Goal: Information Seeking & Learning: Learn about a topic

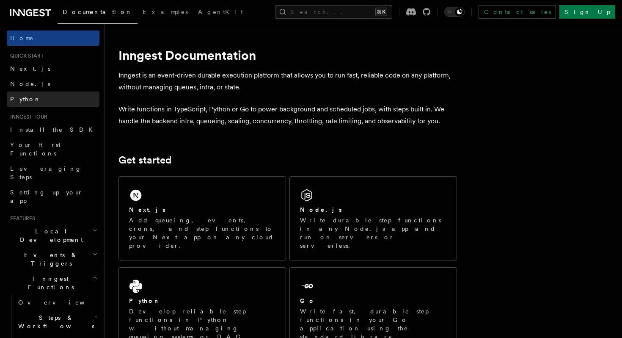
click at [30, 98] on link "Python" at bounding box center [53, 98] width 93 height 15
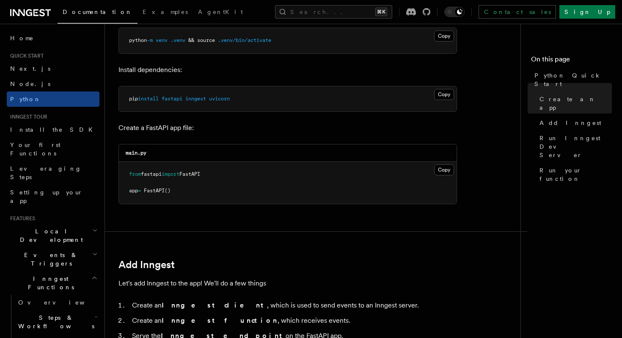
scroll to position [282, 0]
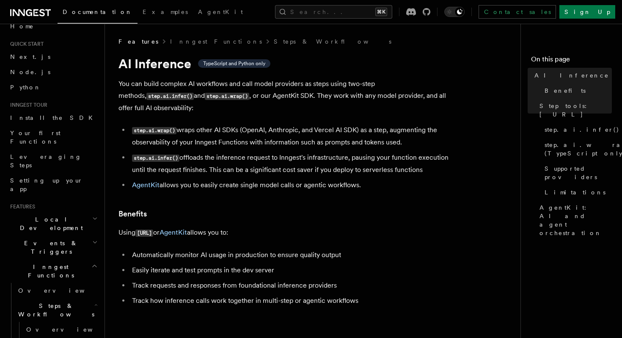
click at [77, 259] on h2 "Inngest Functions" at bounding box center [53, 271] width 93 height 24
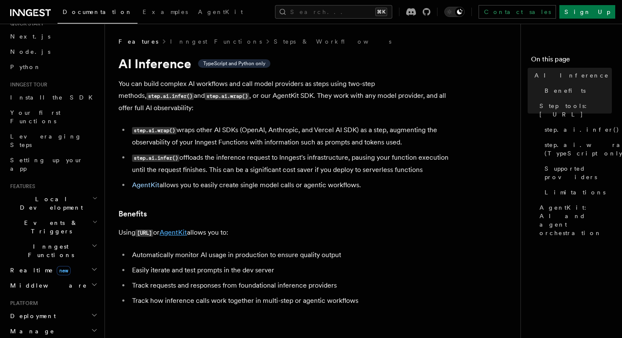
click at [187, 228] on link "AgentKit" at bounding box center [174, 232] width 28 height 8
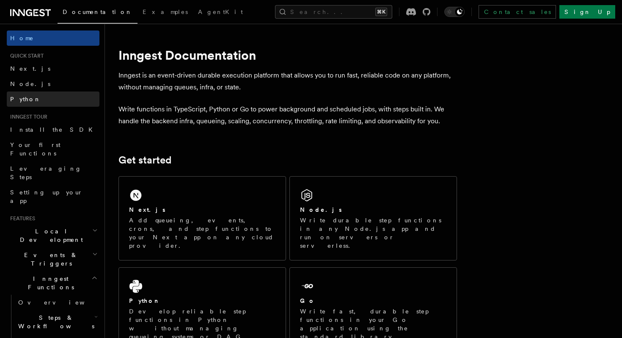
click at [36, 95] on link "Python" at bounding box center [53, 98] width 93 height 15
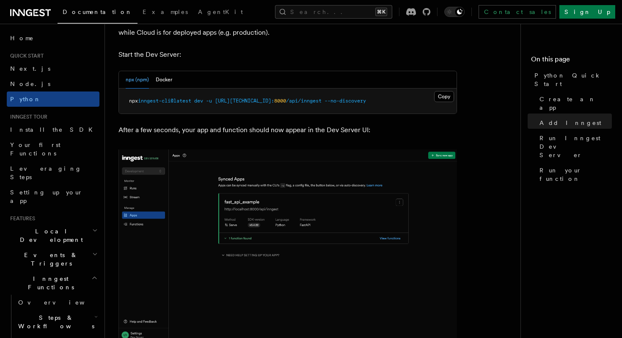
scroll to position [1071, 0]
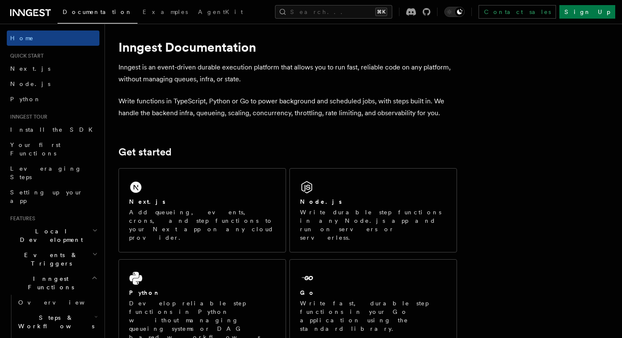
scroll to position [21, 0]
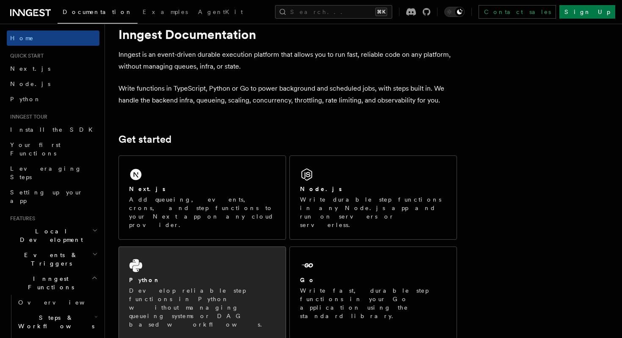
click at [228, 247] on div "Python Develop reliable step functions in Python without managing queueing syst…" at bounding box center [202, 293] width 167 height 92
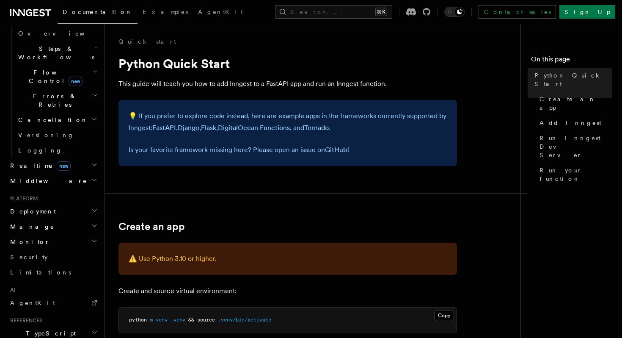
scroll to position [271, 0]
click at [51, 202] on h2 "Deployment" at bounding box center [53, 209] width 93 height 15
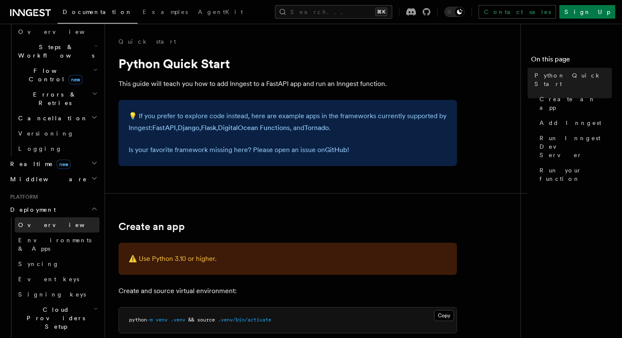
click at [57, 217] on link "Overview" at bounding box center [57, 224] width 85 height 15
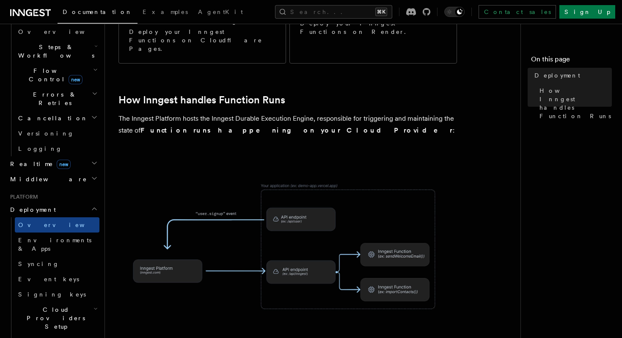
scroll to position [202, 0]
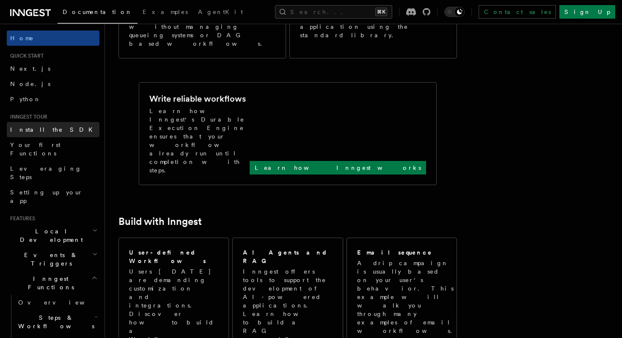
scroll to position [16, 0]
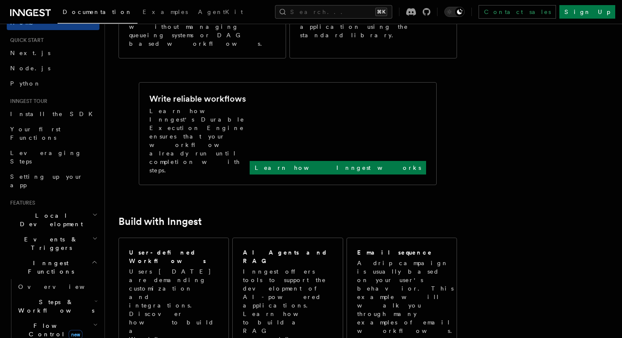
click at [87, 208] on h2 "Local Development" at bounding box center [53, 220] width 93 height 24
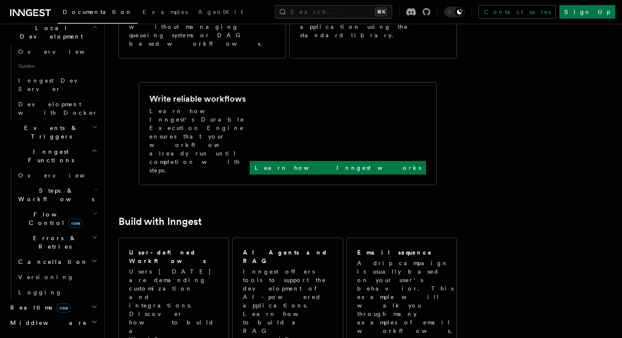
scroll to position [205, 0]
click at [70, 298] on h2 "Realtime new" at bounding box center [53, 305] width 93 height 15
click at [69, 313] on link "Overview" at bounding box center [57, 320] width 85 height 15
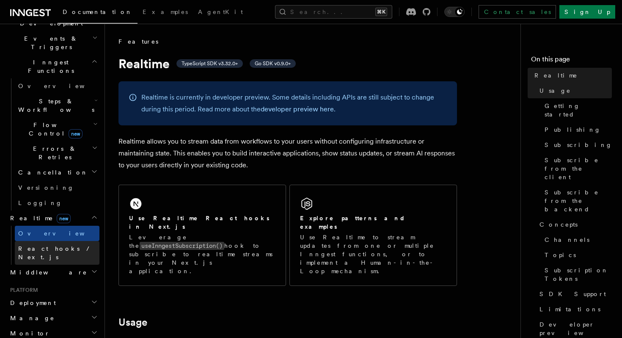
scroll to position [217, 0]
click at [90, 295] on h2 "Deployment" at bounding box center [53, 302] width 93 height 15
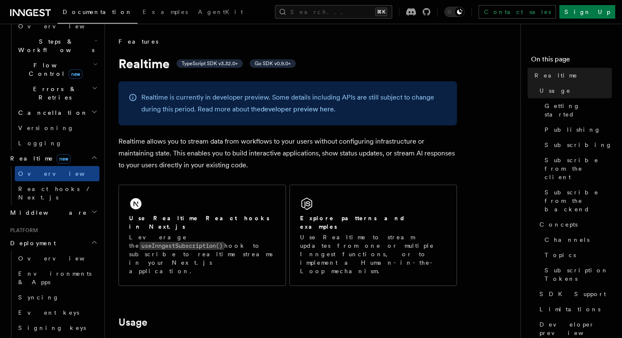
scroll to position [280, 0]
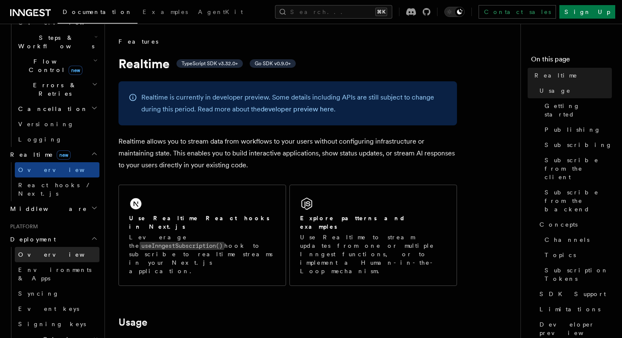
click at [68, 247] on link "Overview" at bounding box center [57, 254] width 85 height 15
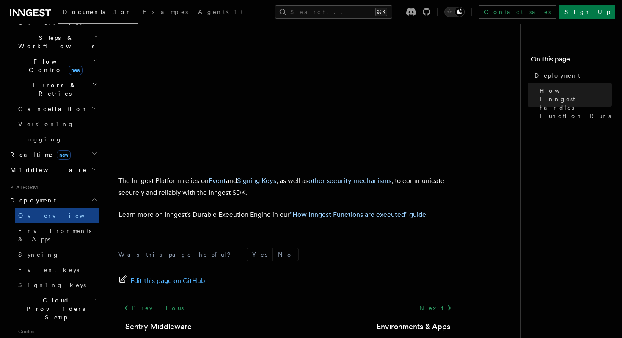
scroll to position [384, 0]
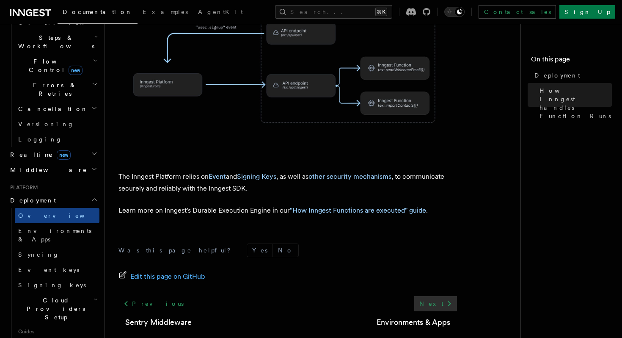
click at [434, 296] on link "Next" at bounding box center [436, 303] width 43 height 15
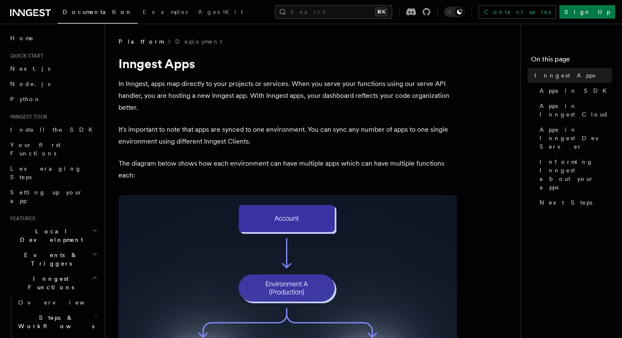
click at [89, 271] on h2 "Inngest Functions" at bounding box center [53, 283] width 93 height 24
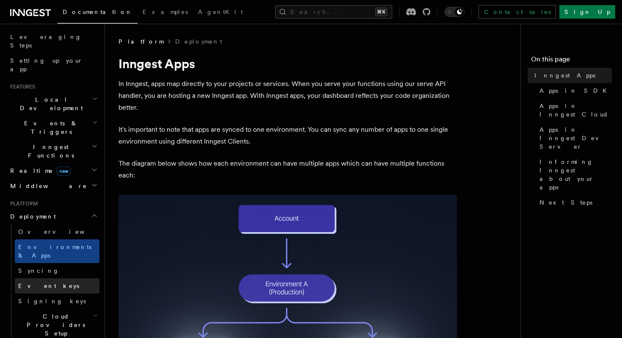
scroll to position [138, 0]
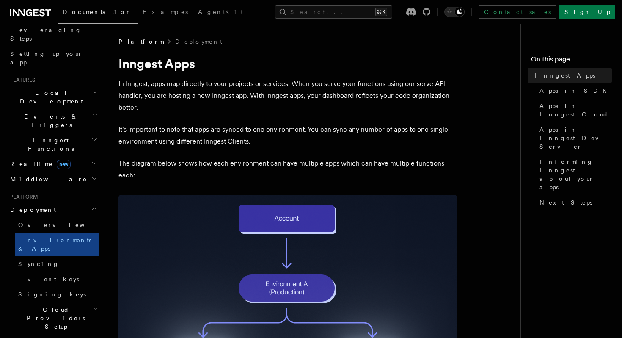
click at [91, 302] on h2 "Cloud Providers Setup" at bounding box center [57, 318] width 85 height 32
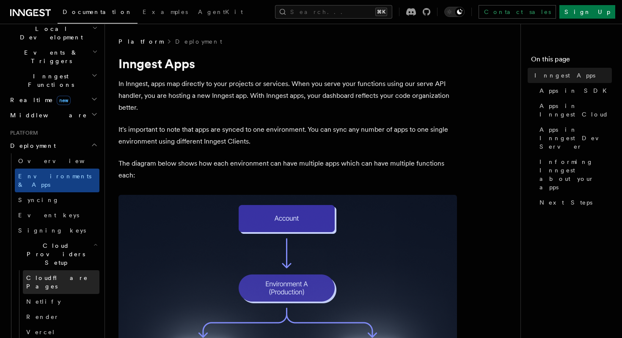
scroll to position [205, 0]
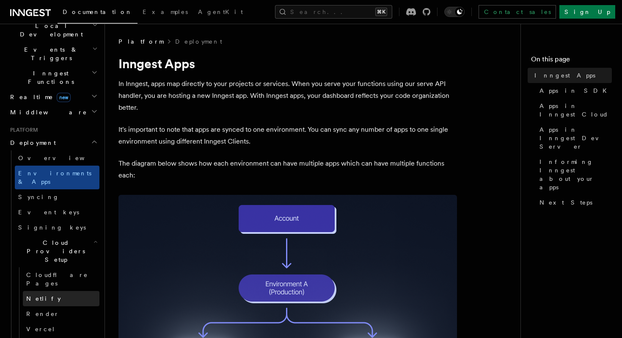
click at [64, 291] on link "Netlify" at bounding box center [61, 298] width 77 height 15
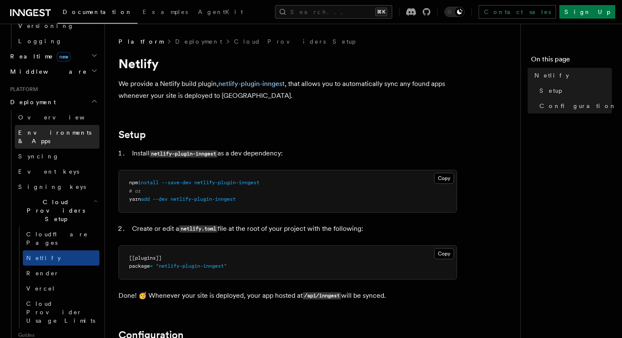
scroll to position [380, 0]
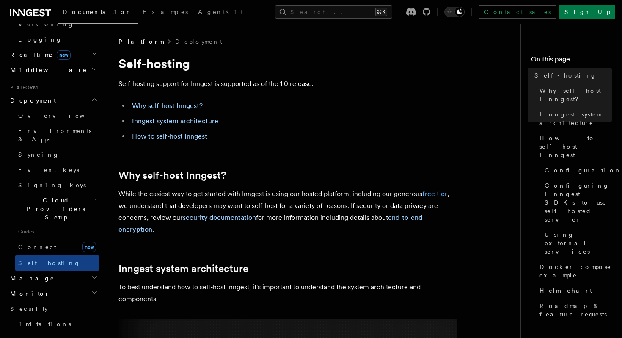
click at [437, 192] on link "free tier" at bounding box center [435, 194] width 25 height 8
